Goal: Check status: Check status

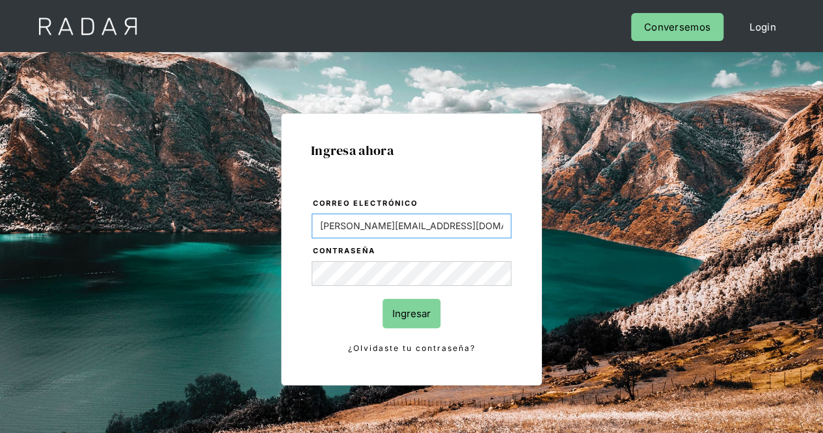
drag, startPoint x: 379, startPoint y: 231, endPoint x: 269, endPoint y: 226, distance: 110.0
click at [269, 226] on div "Ingresa ahora Correo electrónico Evans@prontopaga.com Contraseña Ingresar ¿Olvi…" at bounding box center [411, 293] width 611 height 405
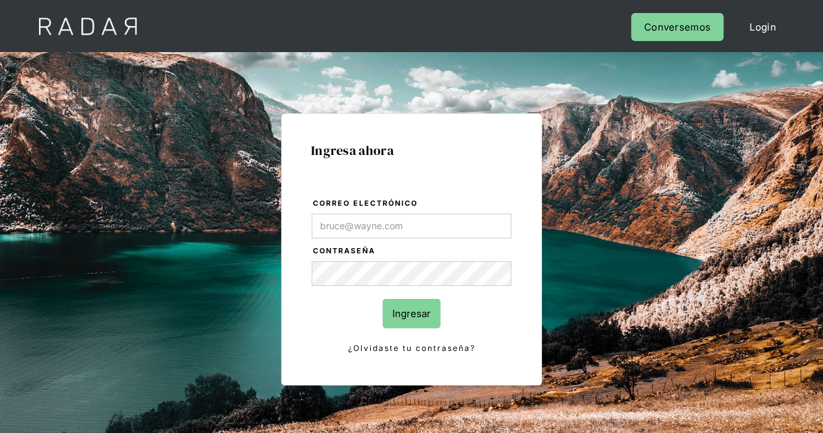
click at [529, 284] on div "Ingresa ahora Correo electrónico Contraseña Ingresar ¿Olvidaste tu contraseña? …" at bounding box center [411, 249] width 261 height 272
click at [256, 262] on div "Ingresa ahora Correo electrónico Contraseña Ingresar ¿Olvidaste tu contraseña? …" at bounding box center [411, 293] width 611 height 405
type input "[PERSON_NAME][EMAIL_ADDRESS][PERSON_NAME][DOMAIN_NAME]"
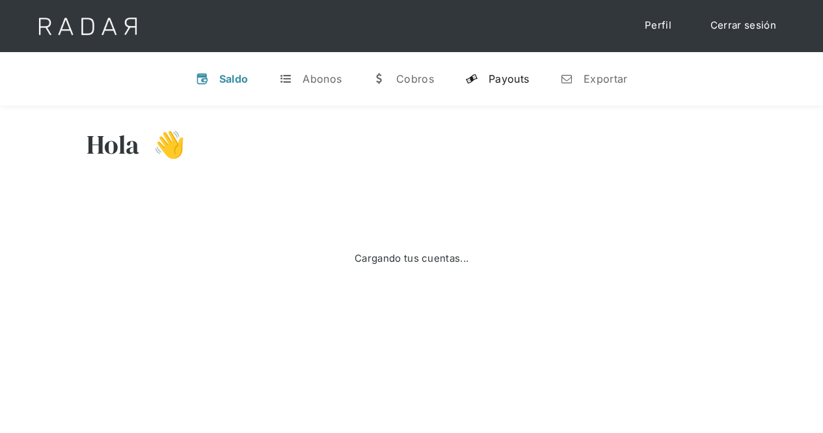
click at [521, 78] on div "Payouts" at bounding box center [509, 78] width 40 height 13
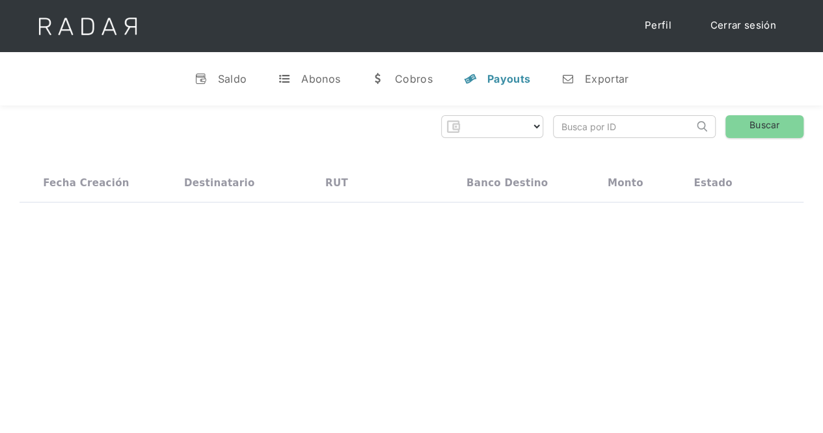
select select "prontopaga"
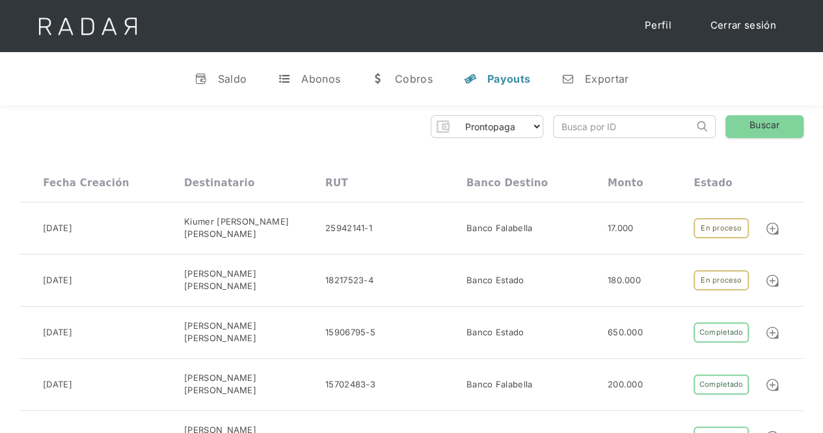
click at [593, 126] on input "search" at bounding box center [624, 126] width 140 height 21
paste input "60e17968-021c-4e40-acba-9e85aac56f50"
type input "60e17968-021c-4e40-acba-9e85aac56f50"
click at [752, 123] on link "Buscar" at bounding box center [764, 126] width 78 height 23
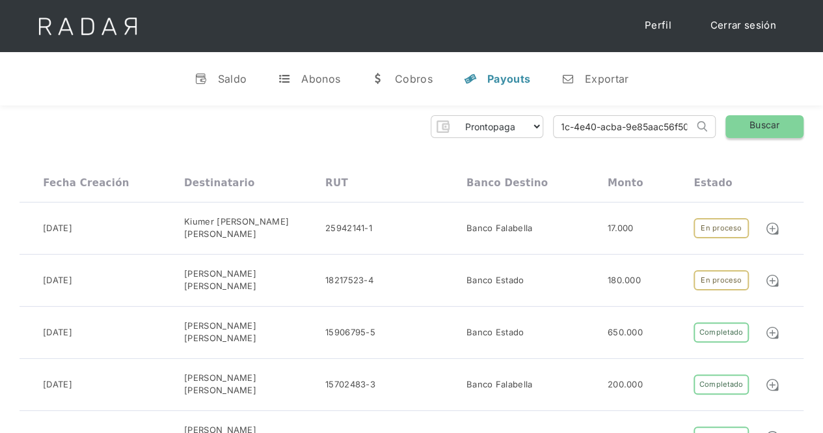
scroll to position [0, 0]
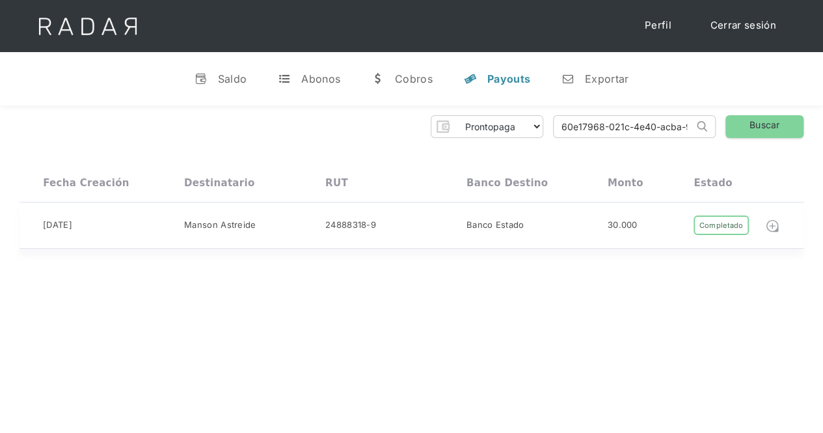
click at [770, 227] on img at bounding box center [772, 226] width 14 height 14
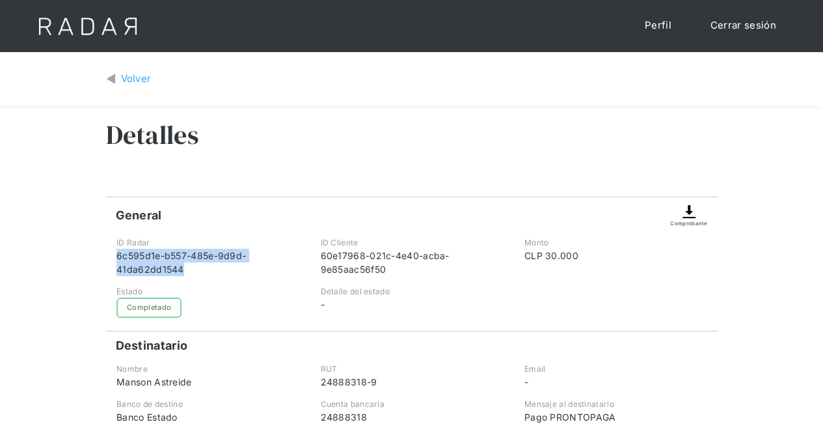
drag, startPoint x: 187, startPoint y: 272, endPoint x: 116, endPoint y: 256, distance: 72.7
click at [116, 256] on div "6c595d1e-b557-485e-9d9d-41da62dd1544" at bounding box center [207, 261] width 182 height 27
copy div "6c595d1e-b557-485e-9d9d-41da62dd1544"
click at [456, 198] on div "General Comprobante" at bounding box center [411, 211] width 611 height 31
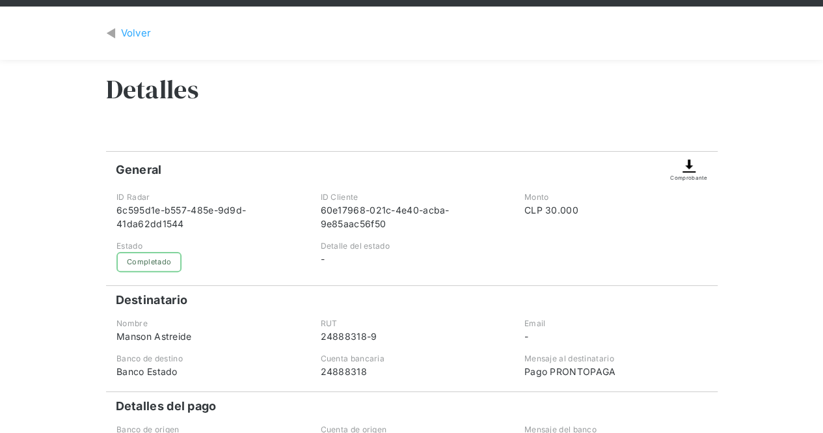
scroll to position [130, 0]
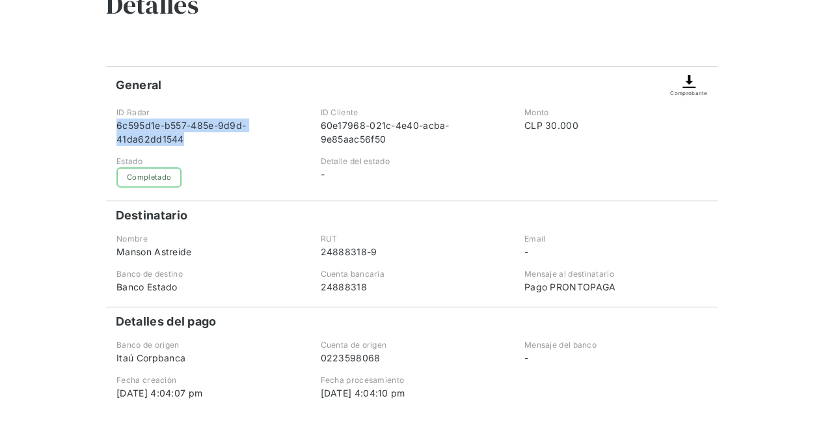
drag, startPoint x: 191, startPoint y: 144, endPoint x: 111, endPoint y: 128, distance: 81.0
click at [111, 128] on div "ID Radar 6c595d1e-b557-485e-9d9d-41da62dd1544" at bounding box center [208, 126] width 202 height 39
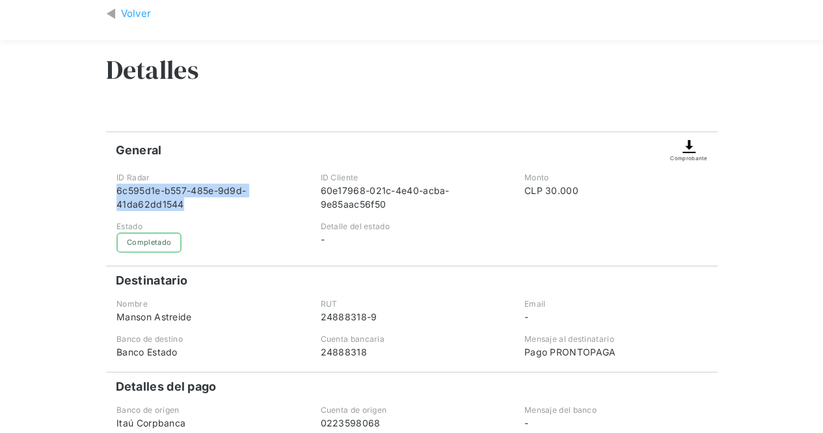
click at [196, 207] on div "6c595d1e-b557-485e-9d9d-41da62dd1544" at bounding box center [207, 196] width 182 height 27
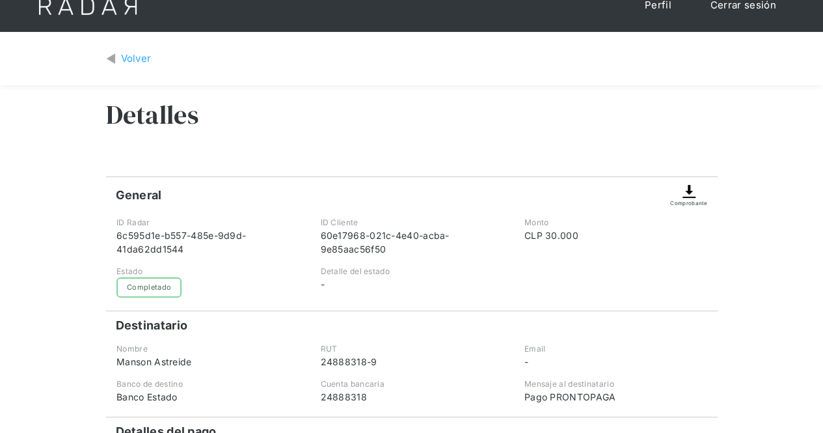
scroll to position [0, 0]
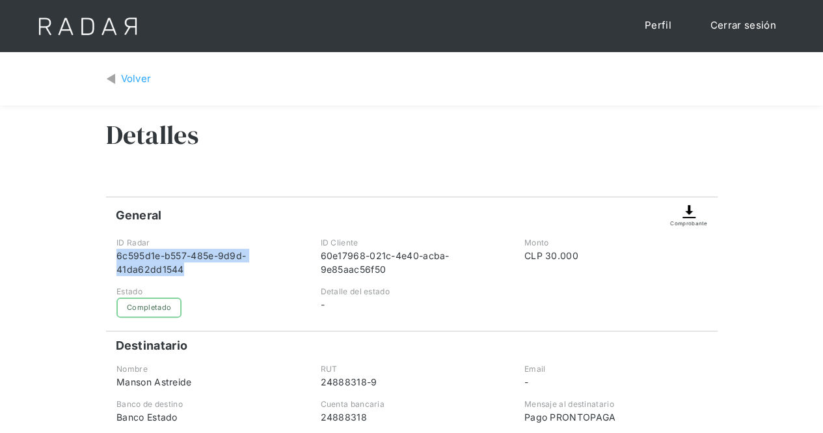
drag, startPoint x: 183, startPoint y: 271, endPoint x: 114, endPoint y: 258, distance: 70.1
click at [114, 258] on div "ID Radar 6c595d1e-b557-485e-9d9d-41da62dd1544" at bounding box center [208, 256] width 202 height 39
copy div "6c595d1e-b557-485e-9d9d-41da62dd1544"
click at [167, 261] on div "6c595d1e-b557-485e-9d9d-41da62dd1544" at bounding box center [207, 261] width 182 height 27
drag, startPoint x: 191, startPoint y: 266, endPoint x: 106, endPoint y: 244, distance: 88.0
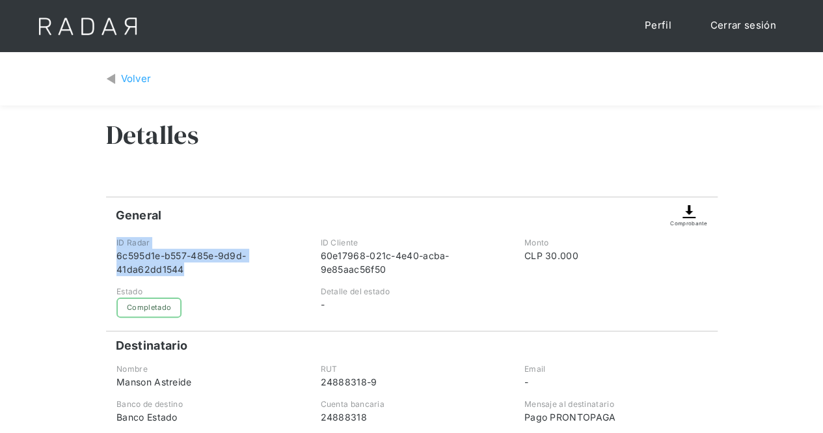
click at [107, 244] on div "ID Radar 6c595d1e-b557-485e-9d9d-41da62dd1544" at bounding box center [208, 256] width 202 height 39
click at [254, 168] on div "Detalles" at bounding box center [411, 144] width 611 height 78
click at [719, 16] on link "Cerrar sesión" at bounding box center [743, 25] width 92 height 25
